Goal: Information Seeking & Learning: Learn about a topic

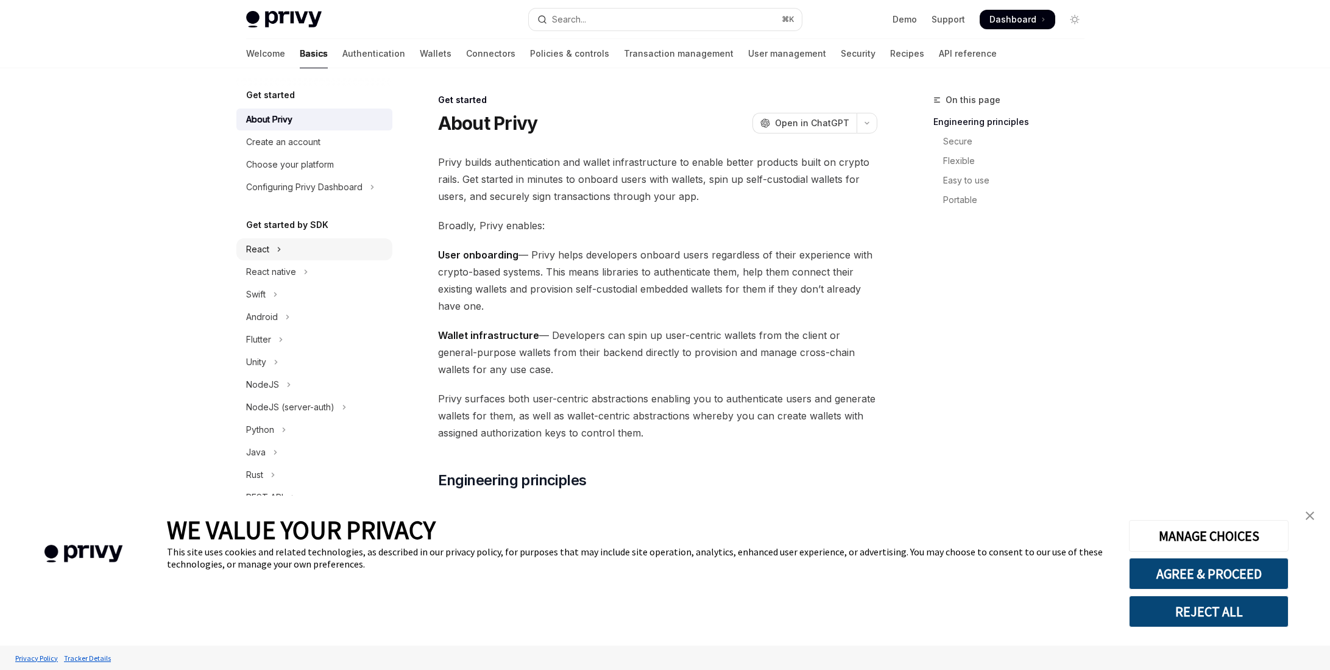
click at [267, 249] on div "React" at bounding box center [257, 249] width 23 height 15
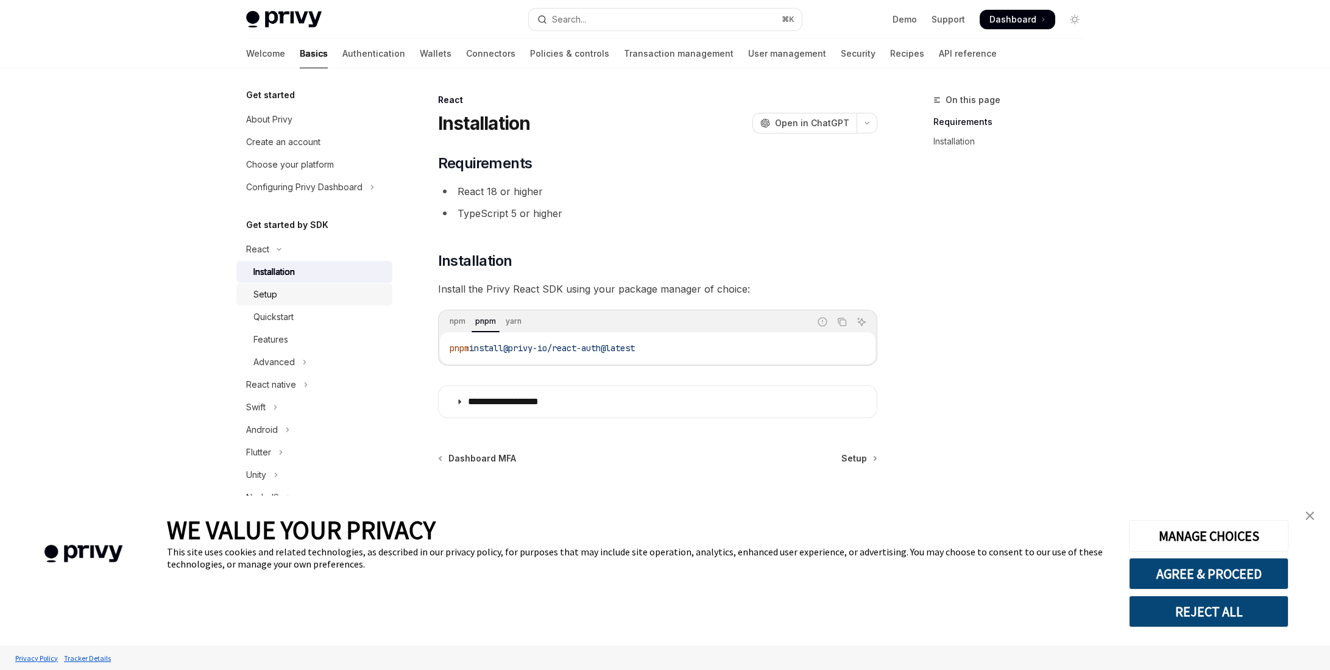
click at [285, 296] on div "Setup" at bounding box center [319, 294] width 132 height 15
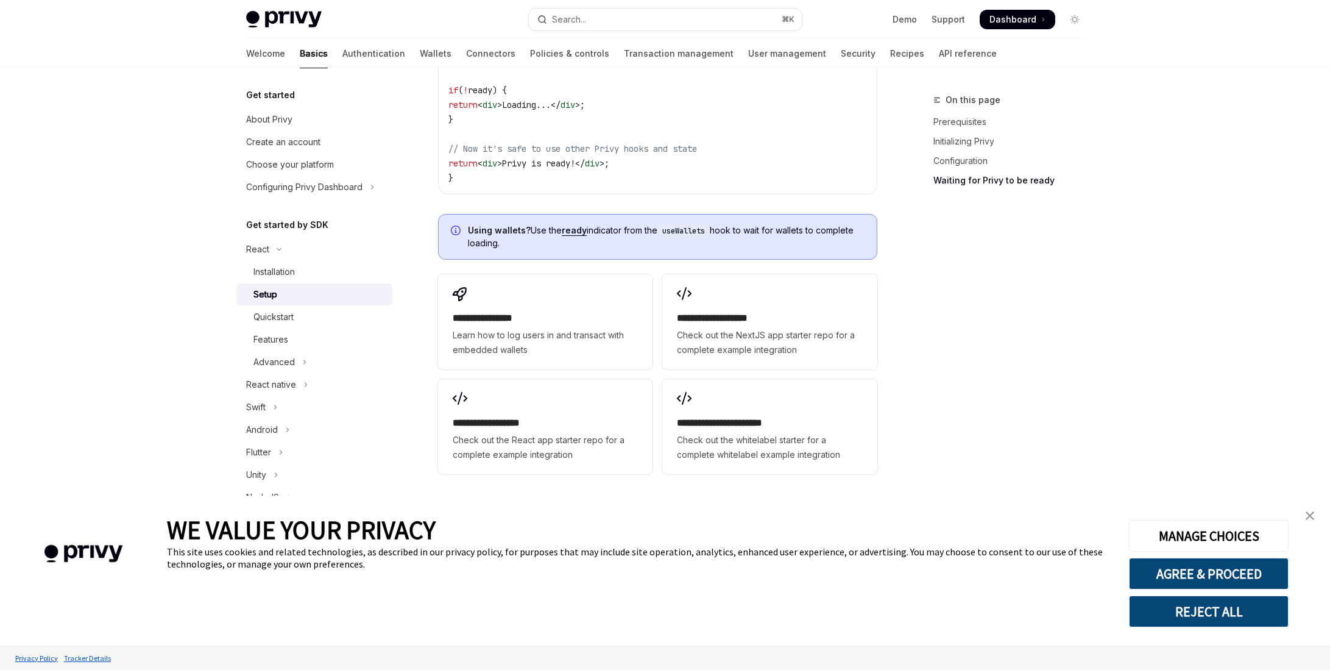
scroll to position [1443, 0]
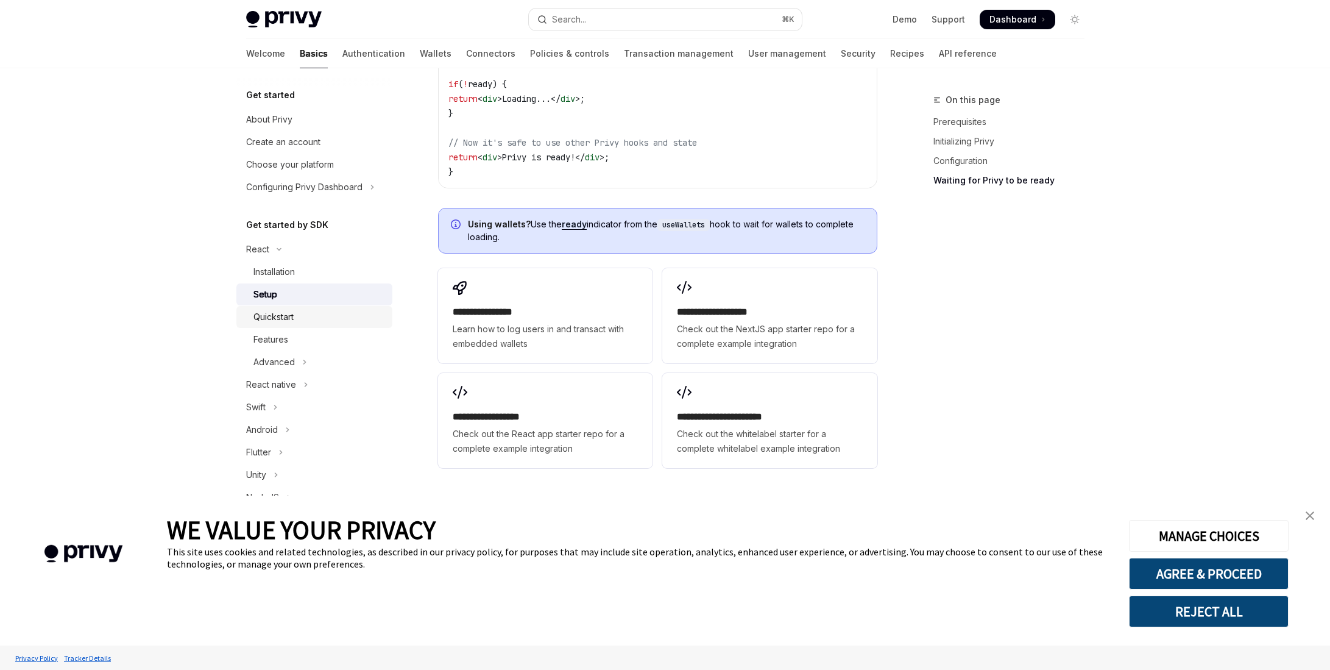
click at [288, 323] on div "Quickstart" at bounding box center [273, 316] width 40 height 15
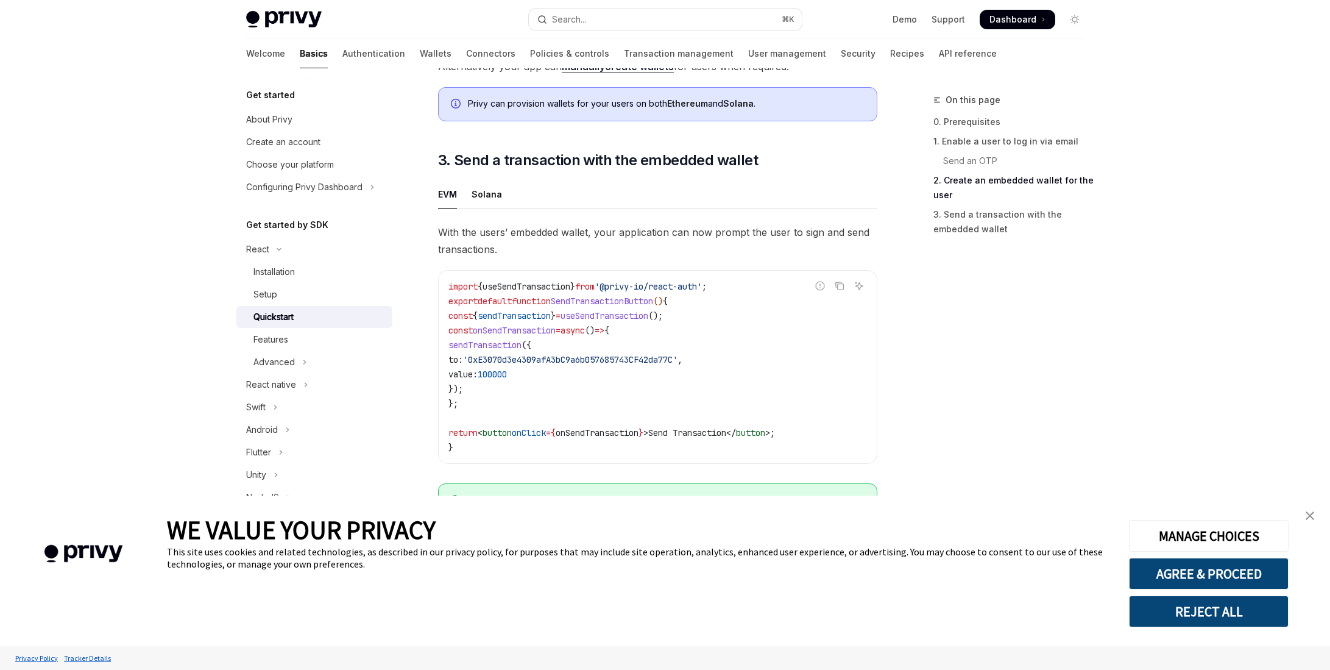
scroll to position [1117, 0]
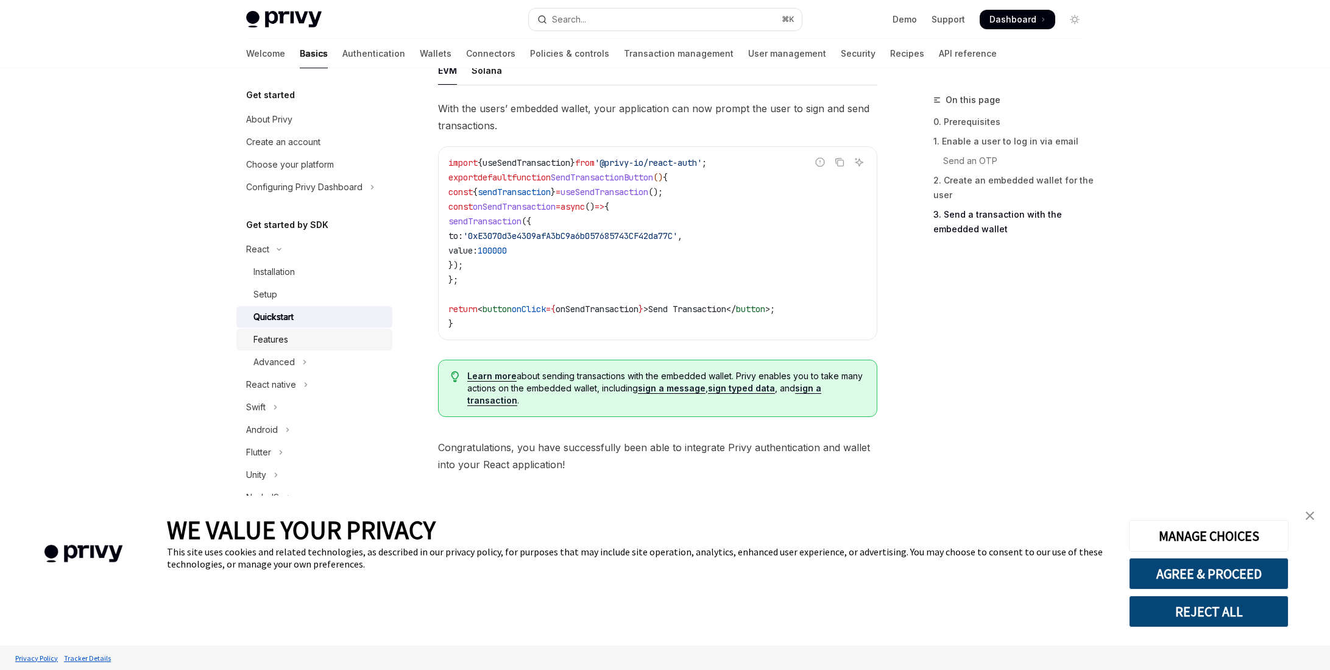
click at [255, 343] on div "Features" at bounding box center [270, 339] width 35 height 15
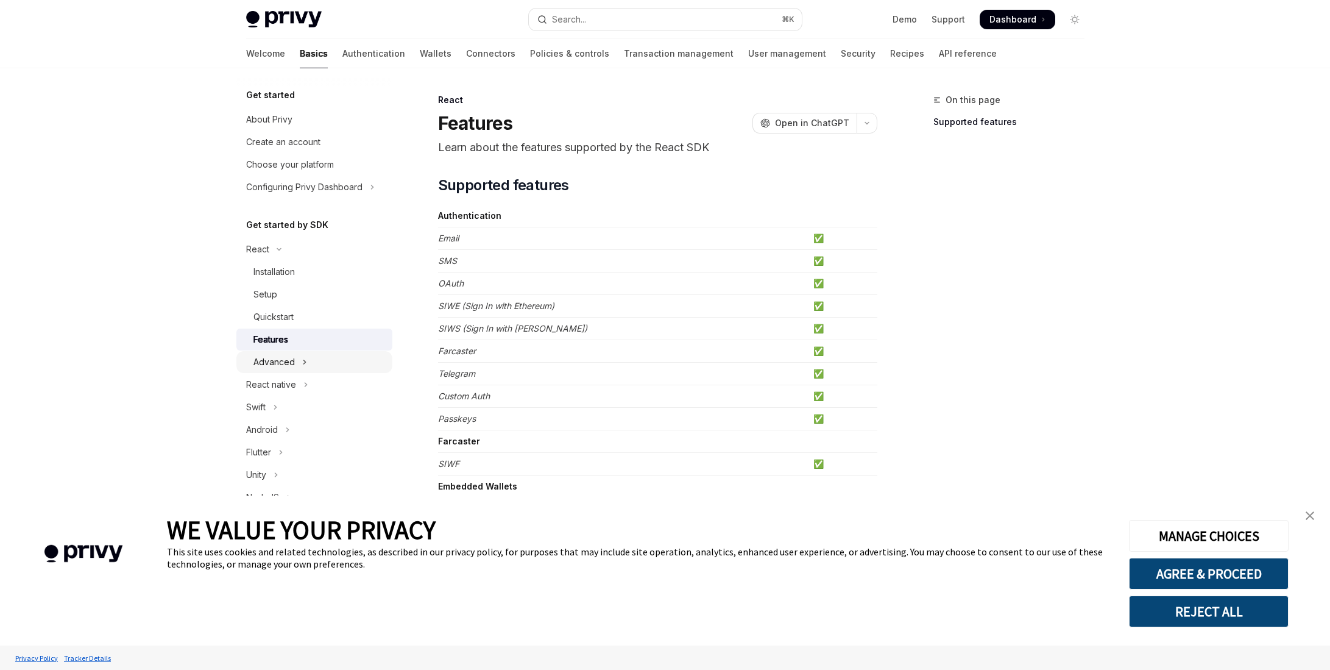
click at [299, 359] on button "Advanced" at bounding box center [314, 362] width 156 height 22
type textarea "*"
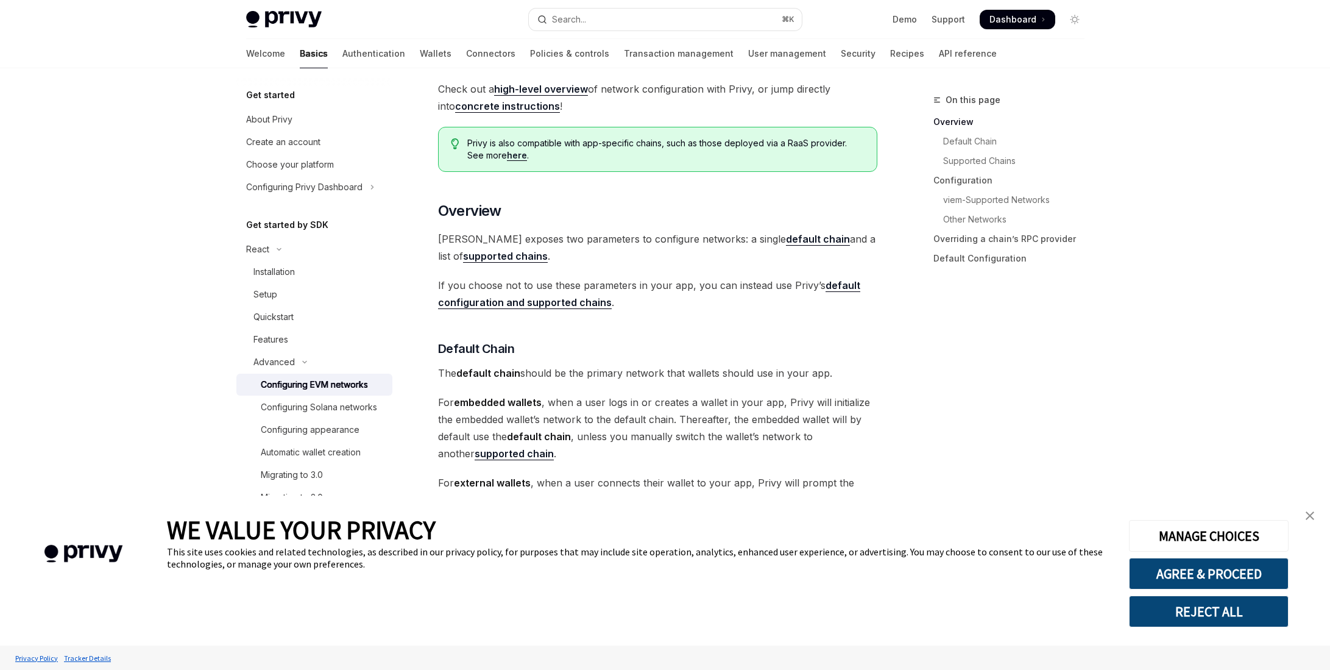
scroll to position [188, 0]
